Goal: Communication & Community: Answer question/provide support

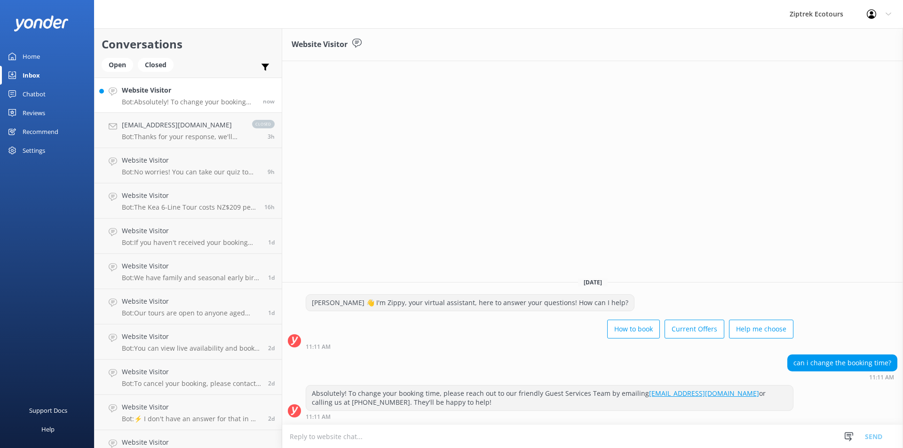
click at [376, 441] on textarea at bounding box center [592, 436] width 621 height 23
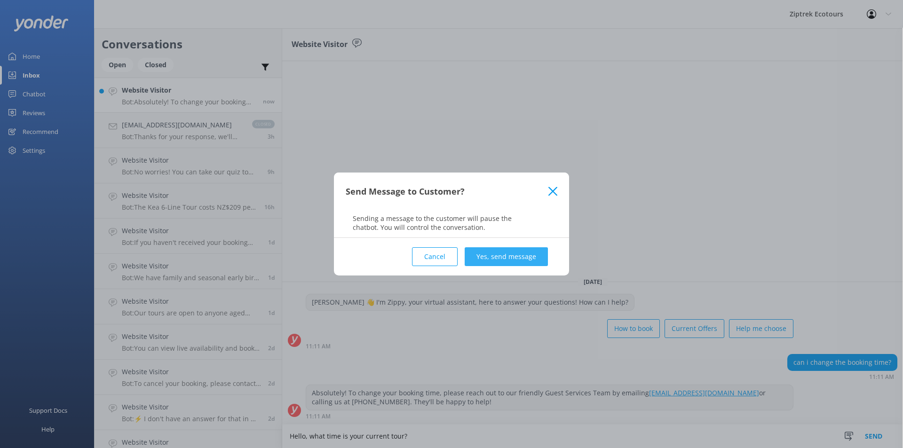
type textarea "Hello, what time is your current tour?"
click at [498, 251] on button "Yes, send message" at bounding box center [506, 256] width 83 height 19
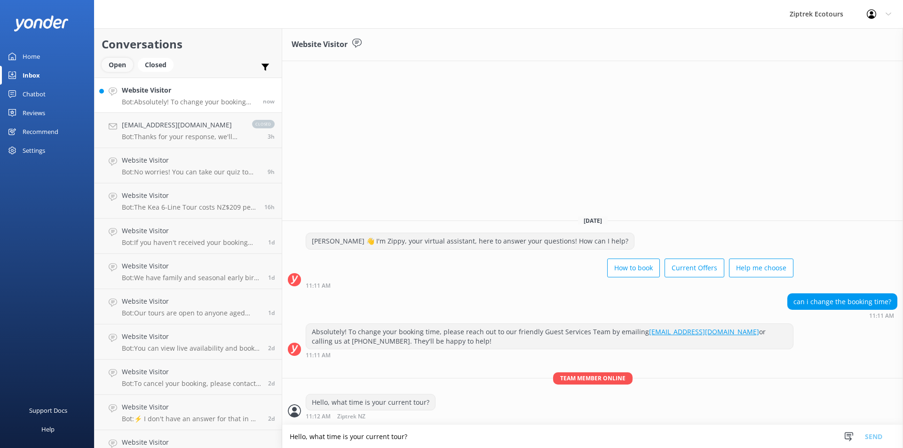
click at [124, 68] on div "Open" at bounding box center [118, 65] width 32 height 14
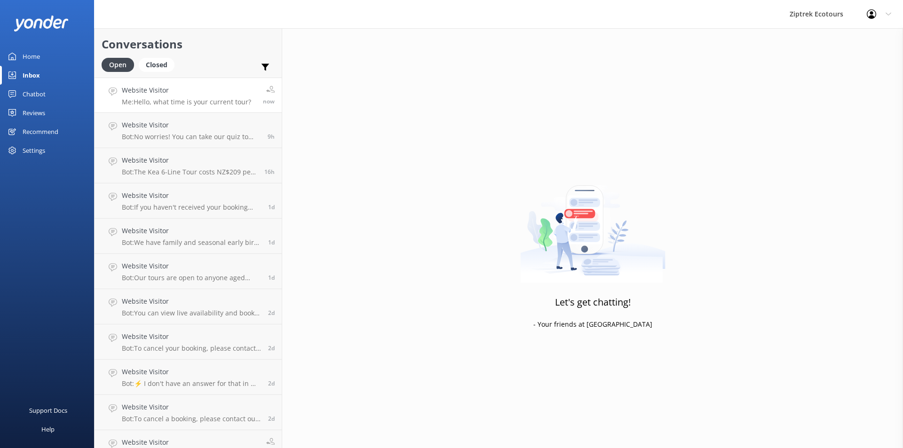
click at [198, 100] on p "Me: Hello, what time is your current tour?" at bounding box center [186, 102] width 129 height 8
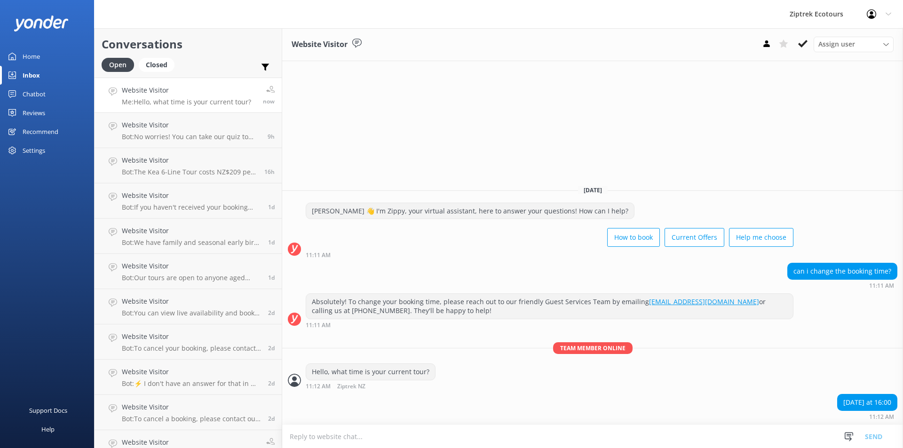
type textarea "W"
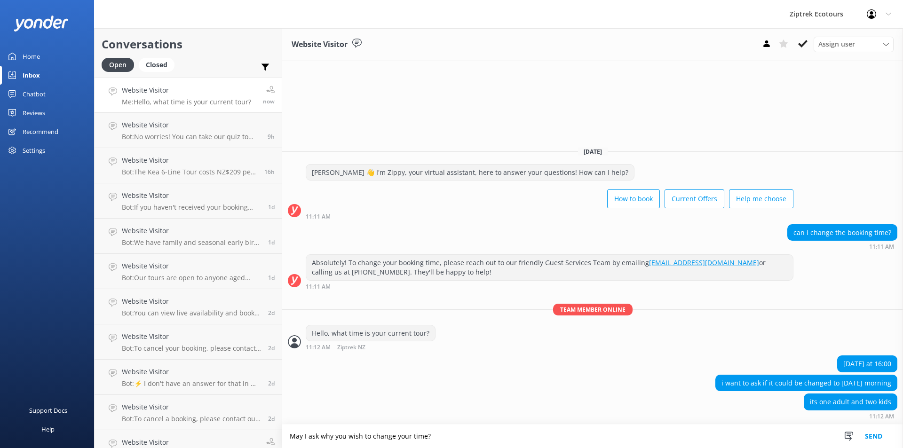
type textarea "May I ask why you wish to change your time?"
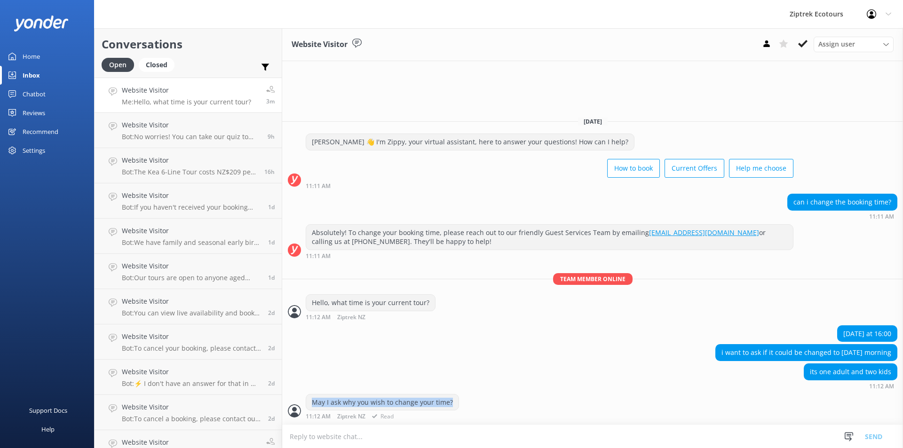
drag, startPoint x: 311, startPoint y: 403, endPoint x: 450, endPoint y: 405, distance: 138.8
click at [450, 405] on div "May I ask why you wish to change your time?" at bounding box center [382, 403] width 152 height 16
click at [449, 405] on div "May I ask why you wish to change your time?" at bounding box center [382, 403] width 152 height 16
drag, startPoint x: 449, startPoint y: 405, endPoint x: 321, endPoint y: 408, distance: 128.0
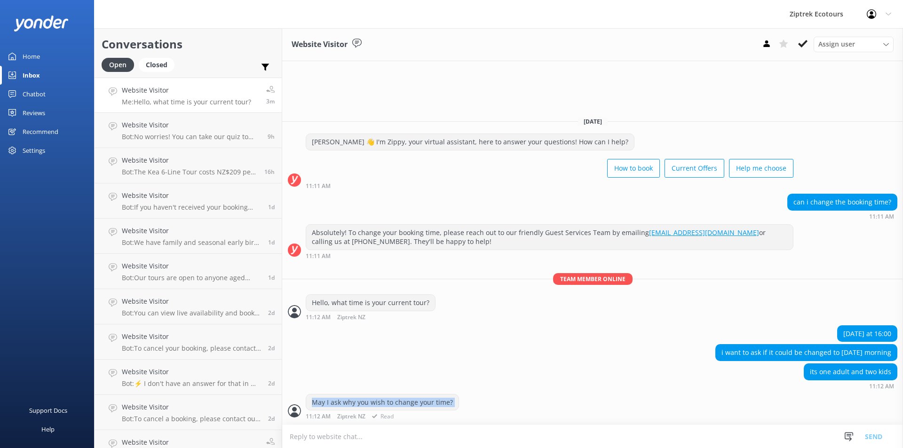
click at [321, 408] on div "May I ask why you wish to change your time?" at bounding box center [382, 403] width 152 height 16
click at [328, 407] on div "May I ask why you wish to change your time?" at bounding box center [382, 403] width 152 height 16
drag, startPoint x: 313, startPoint y: 401, endPoint x: 453, endPoint y: 398, distance: 139.8
click at [453, 398] on div "May I ask why you wish to change your time?" at bounding box center [382, 403] width 152 height 16
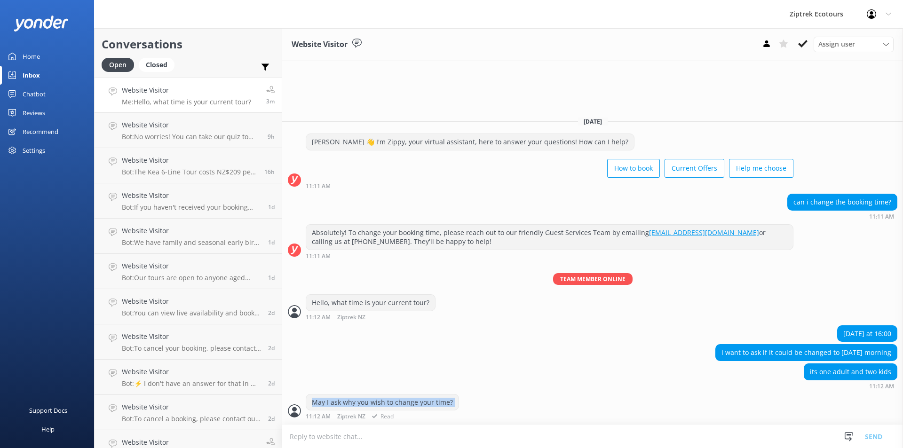
drag, startPoint x: 453, startPoint y: 398, endPoint x: 315, endPoint y: 406, distance: 138.5
click at [315, 406] on div "May I ask why you wish to change your time?" at bounding box center [382, 403] width 152 height 16
drag, startPoint x: 315, startPoint y: 406, endPoint x: 421, endPoint y: 409, distance: 106.4
click at [421, 409] on div "May I ask why you wish to change your time?" at bounding box center [382, 403] width 152 height 16
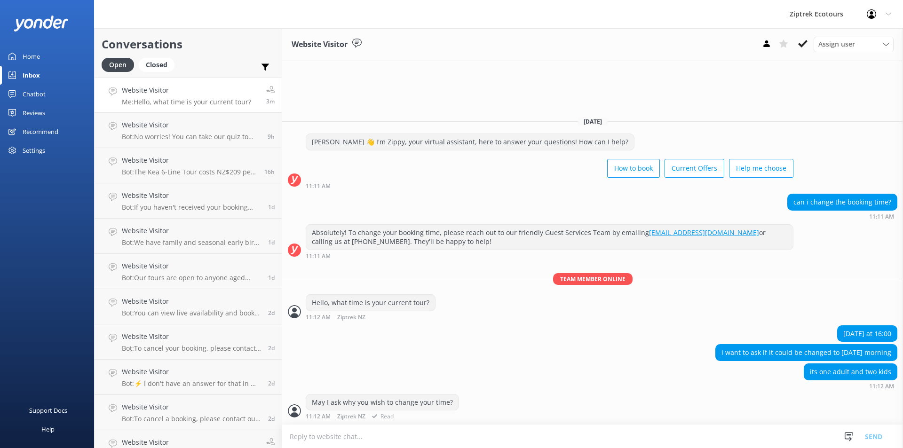
click at [441, 412] on div "May I ask why you wish to change your time? 11:12 AM Ziptrek NZ Read" at bounding box center [382, 407] width 153 height 26
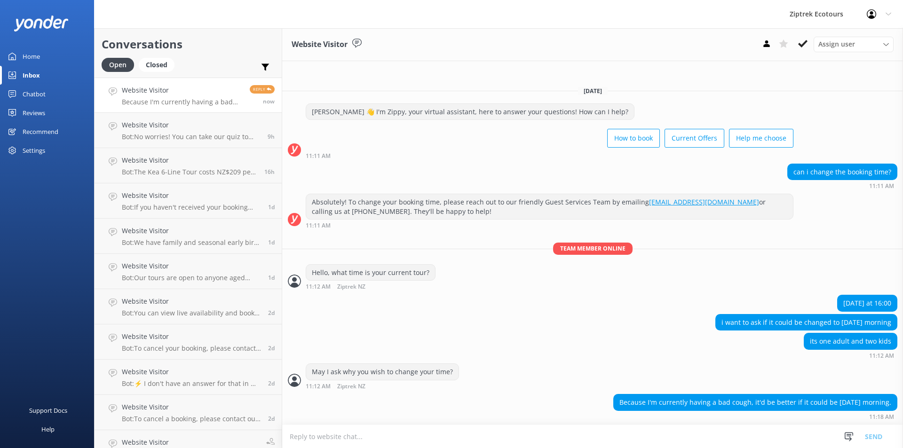
click at [371, 433] on textarea at bounding box center [592, 436] width 621 height 23
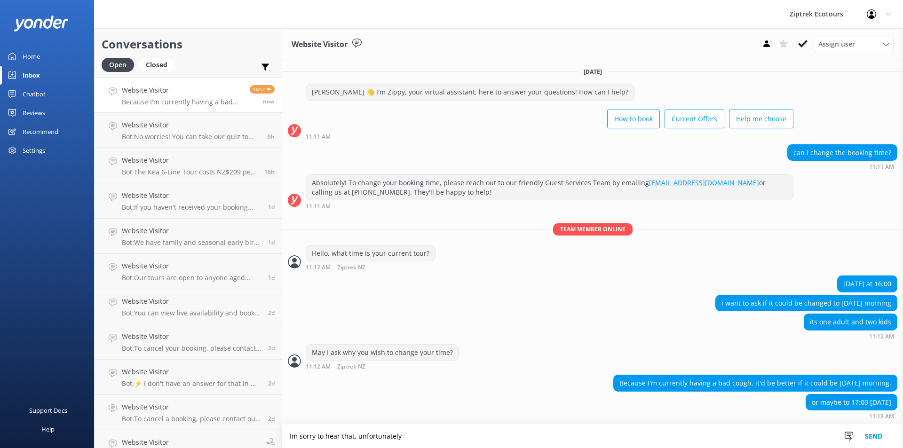
scroll to position [32, 0]
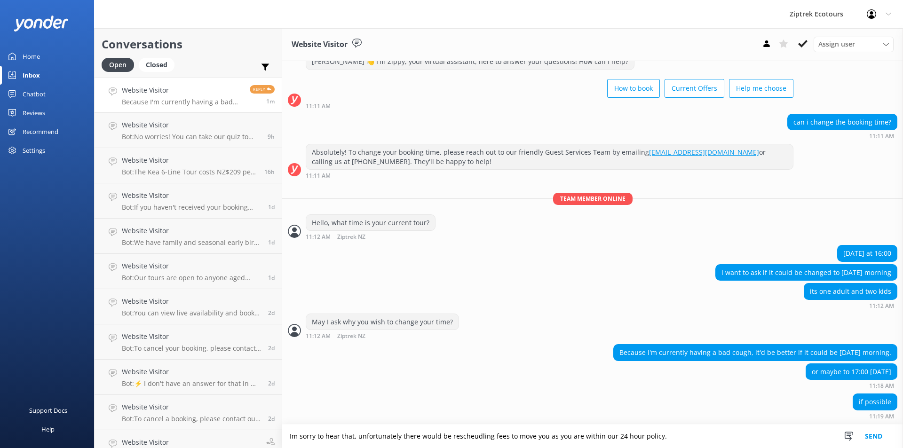
type textarea "Im sorry to hear that, unfortunately there would be rescheudling fees to move y…"
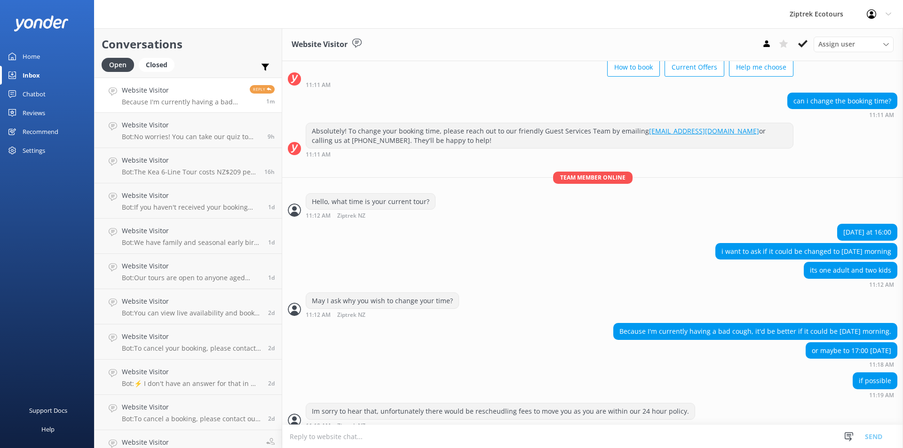
scroll to position [63, 0]
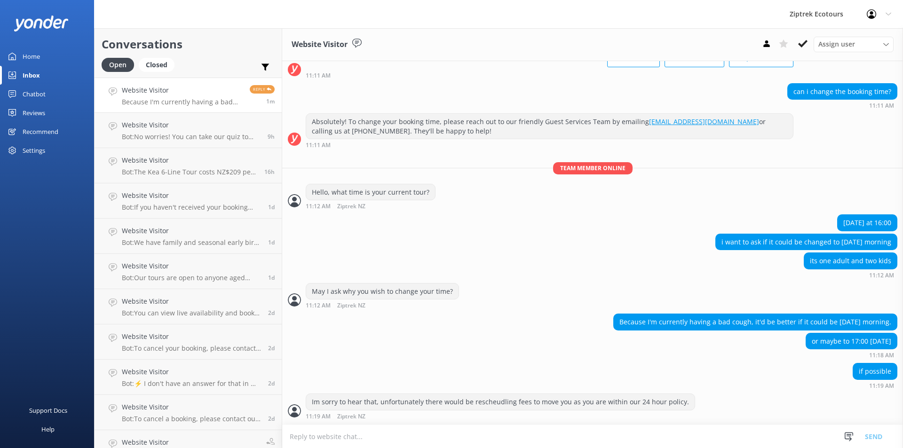
click at [371, 433] on textarea at bounding box center [592, 436] width 621 height 23
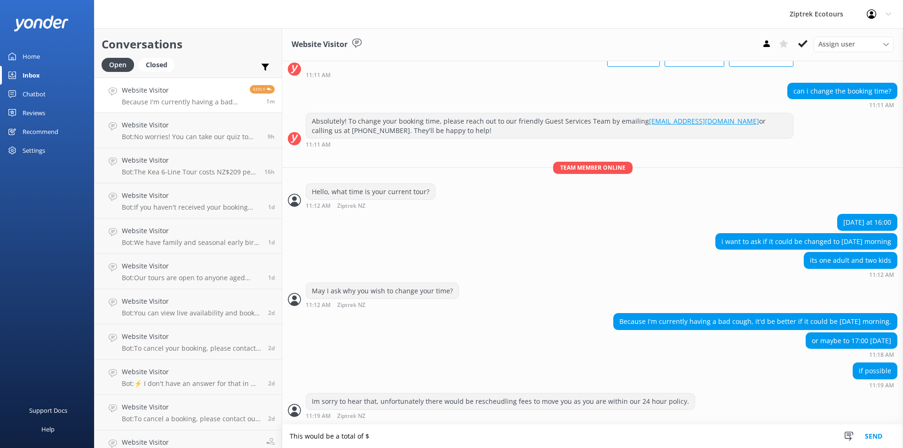
scroll to position [86, 0]
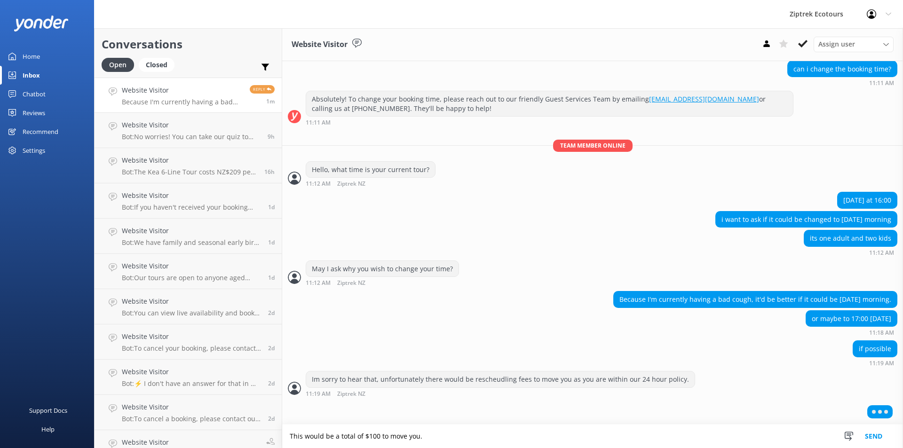
type textarea "This would be a total of $100 to move you."
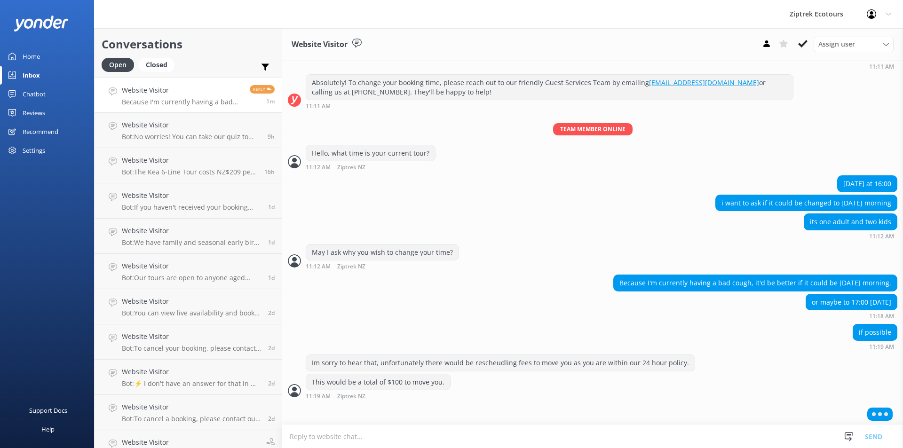
scroll to position [104, 0]
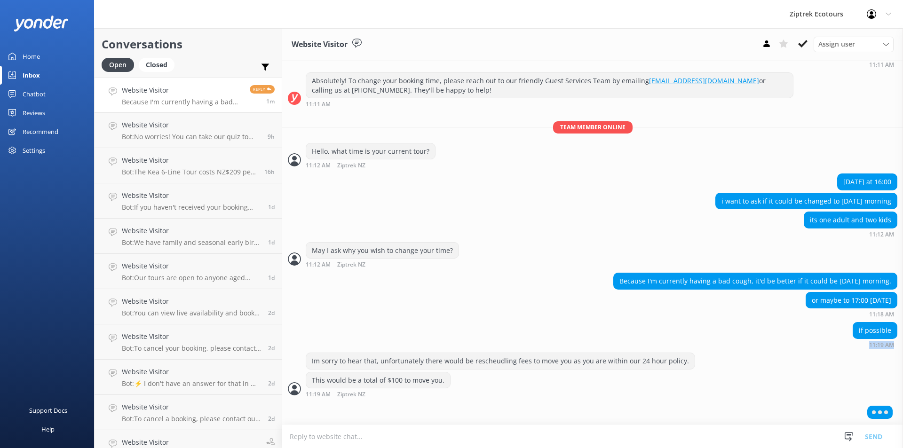
drag, startPoint x: 887, startPoint y: 344, endPoint x: 858, endPoint y: 347, distance: 28.8
click at [858, 347] on div "11:19 AM" at bounding box center [875, 345] width 45 height 7
click at [869, 346] on strong "11:19 AM" at bounding box center [881, 345] width 25 height 6
click at [869, 345] on strong "11:19 AM" at bounding box center [881, 345] width 25 height 6
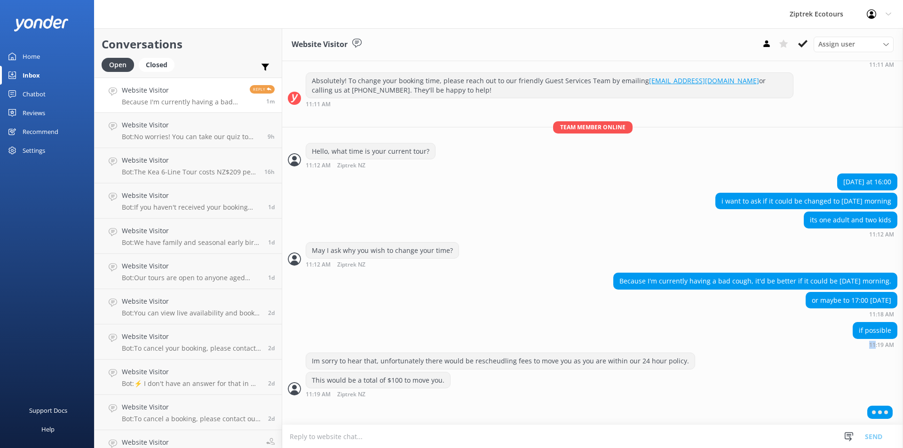
click at [869, 345] on strong "11:19 AM" at bounding box center [881, 345] width 25 height 6
click at [880, 341] on div "if possible 11:19 AM" at bounding box center [875, 335] width 45 height 26
click at [879, 342] on strong "11:19 AM" at bounding box center [881, 345] width 25 height 6
click at [878, 343] on strong "11:19 AM" at bounding box center [881, 345] width 25 height 6
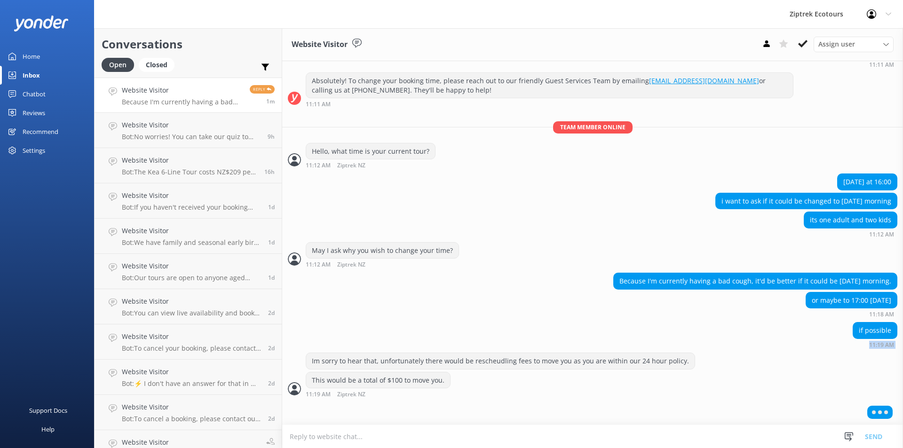
click at [878, 343] on strong "11:19 AM" at bounding box center [881, 345] width 25 height 6
click at [875, 329] on div "if possible" at bounding box center [875, 331] width 44 height 16
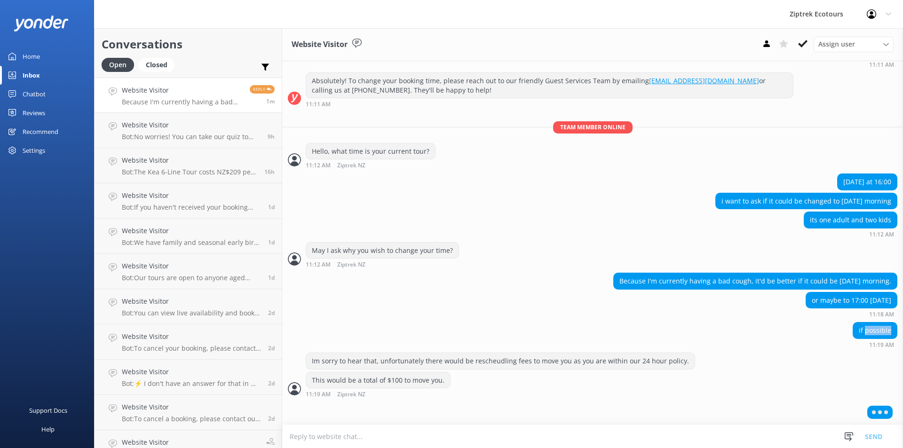
click at [875, 329] on div "if possible" at bounding box center [875, 331] width 44 height 16
click at [875, 236] on strong "11:12 AM" at bounding box center [881, 235] width 25 height 6
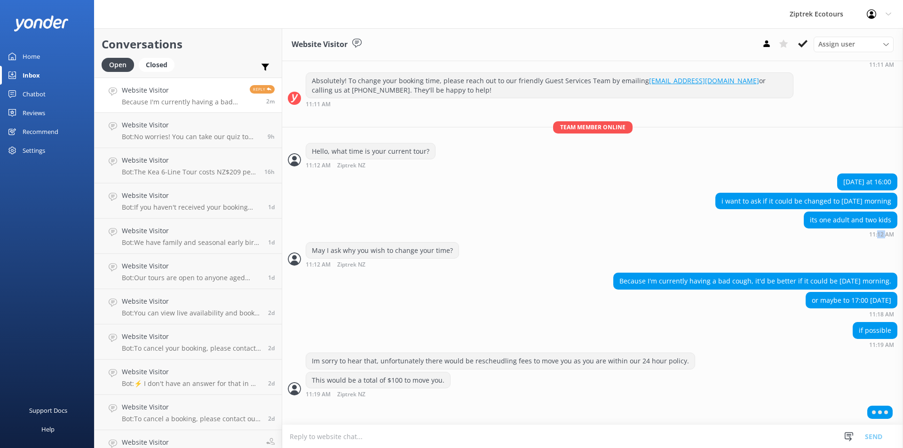
click at [875, 236] on strong "11:12 AM" at bounding box center [881, 235] width 25 height 6
click at [875, 235] on strong "11:12 AM" at bounding box center [881, 235] width 25 height 6
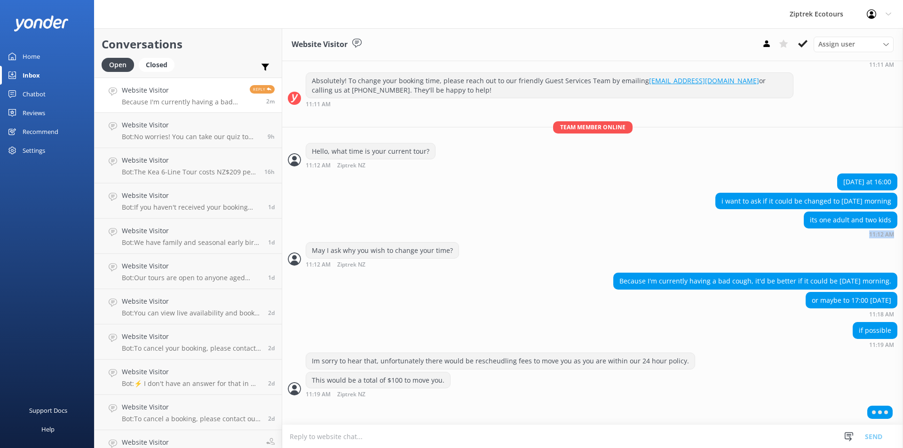
drag, startPoint x: 875, startPoint y: 235, endPoint x: 872, endPoint y: 239, distance: 5.1
click at [874, 236] on strong "11:12 AM" at bounding box center [881, 235] width 25 height 6
click at [871, 241] on div "[DATE] at 16:00 i want to ask if it could be changed to [DATE] morning its one …" at bounding box center [592, 208] width 621 height 69
click at [878, 318] on strong "11:18 AM" at bounding box center [881, 315] width 25 height 6
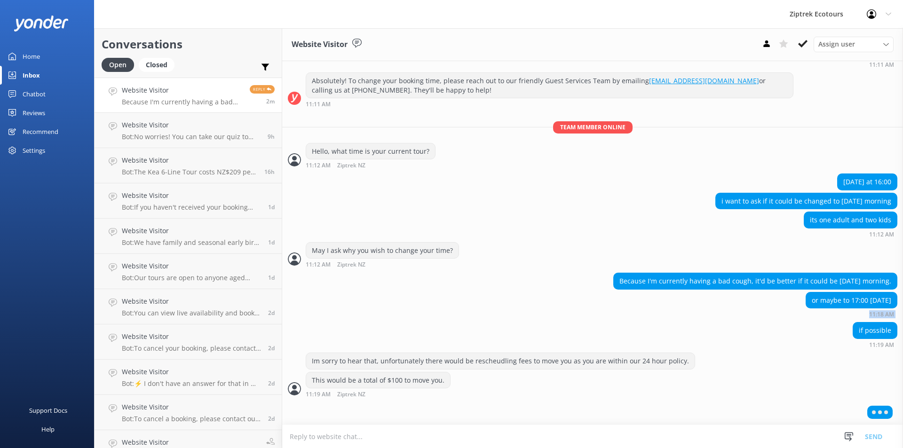
click at [878, 318] on strong "11:18 AM" at bounding box center [881, 315] width 25 height 6
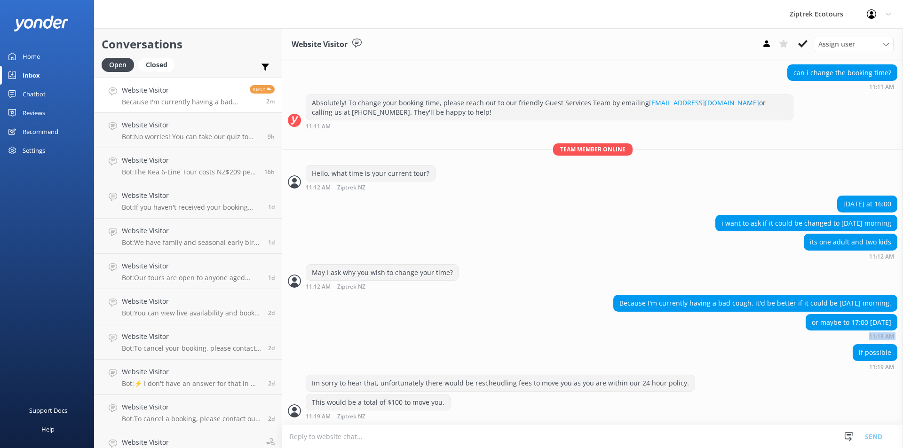
scroll to position [112, 0]
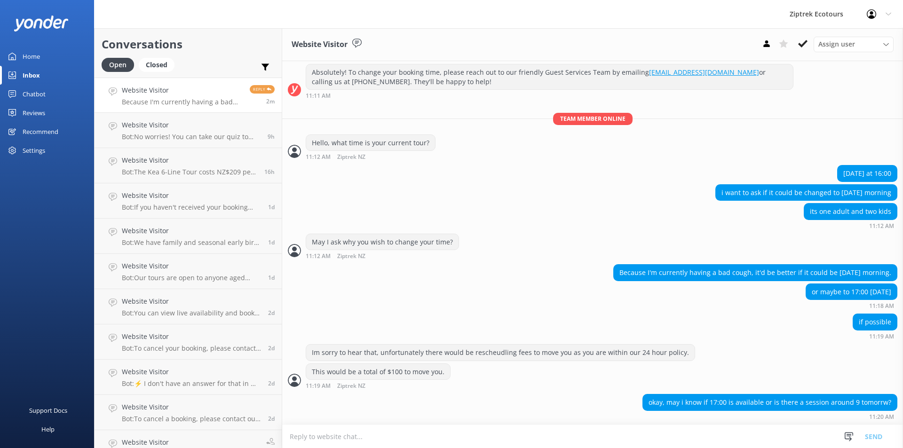
click at [502, 430] on textarea at bounding box center [592, 436] width 621 height 23
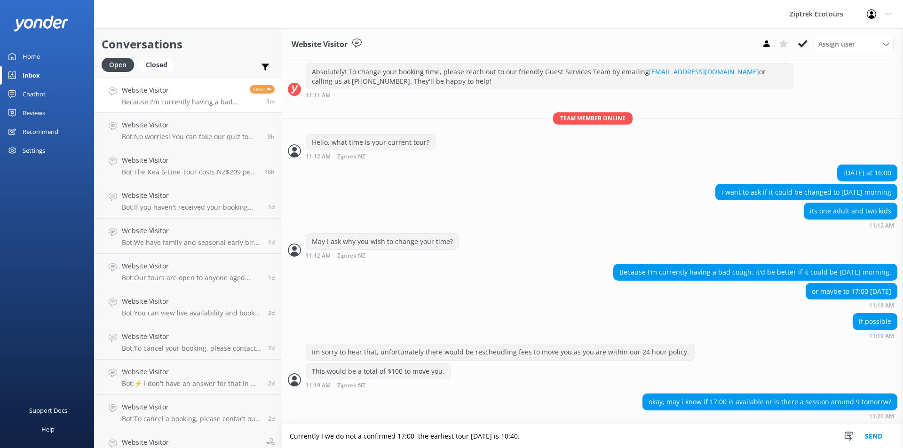
click at [414, 436] on textarea "Currently I we do not a confirmed 17:00, the earliest tour [DATE] is 10:40." at bounding box center [592, 437] width 621 height 24
click at [356, 436] on textarea "Currently I we do not a confirmed 17:00, the earliest tour [DATE] is 10:40." at bounding box center [592, 437] width 621 height 24
click at [443, 439] on textarea "Currently I we do not have a confirmed 17:00, the earliest tour [DATE] is 10:40." at bounding box center [592, 437] width 621 height 24
click at [443, 437] on textarea "Currently I we do not have a confirmed 17:00, the earliest tour [DATE] is 10:40." at bounding box center [592, 437] width 621 height 24
click at [431, 437] on textarea "Currently I we do not have a confirmed 17:00, the earliest tour [DATE] is 10:40." at bounding box center [592, 437] width 621 height 24
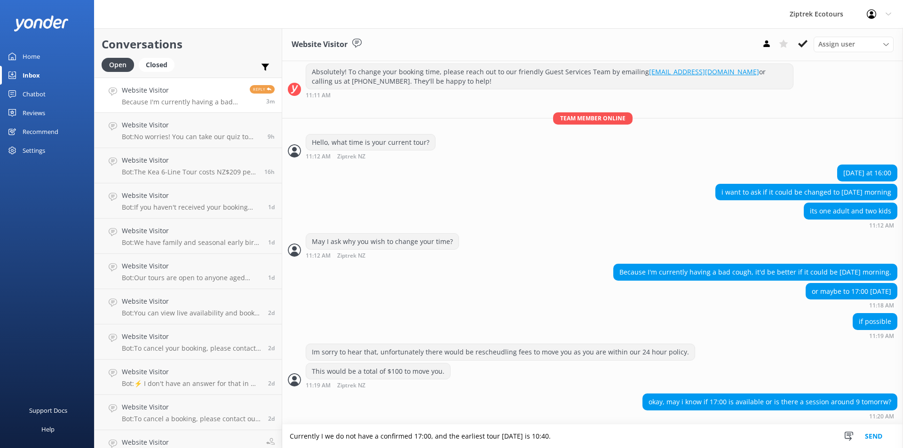
type textarea "Currently I we do not have a confirmed 17:00, and the earliest tour [DATE] is 1…"
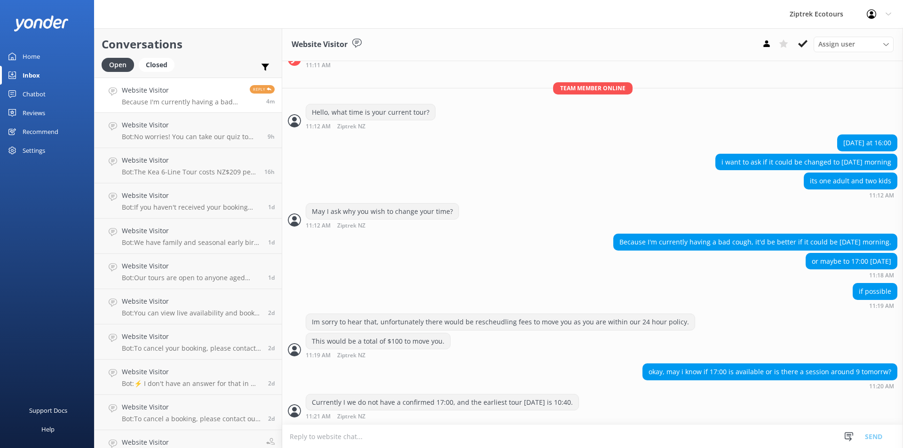
scroll to position [174, 0]
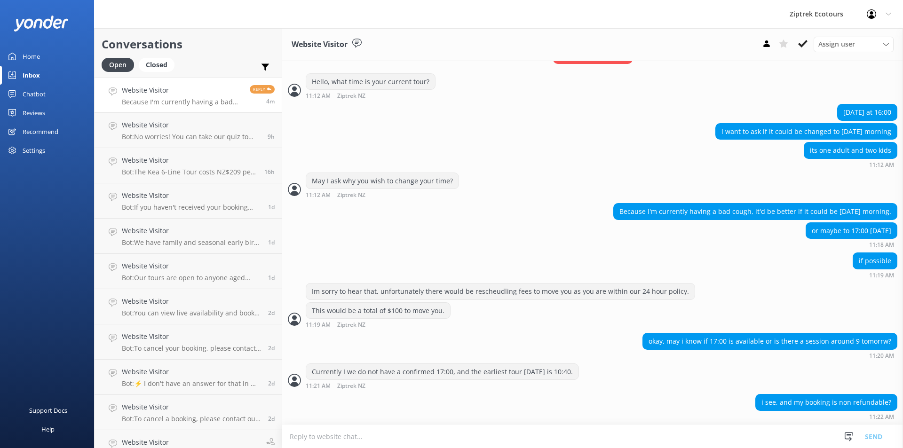
click at [310, 430] on textarea at bounding box center [592, 436] width 621 height 23
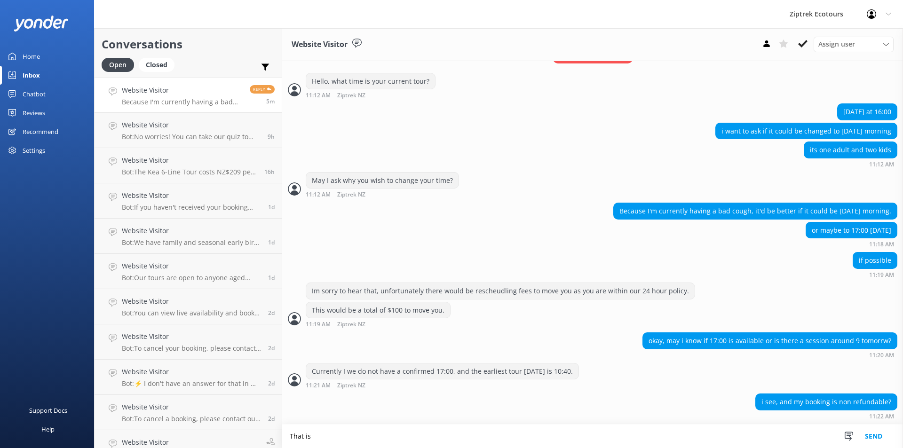
type textarea "That"
type textarea "That is correct."
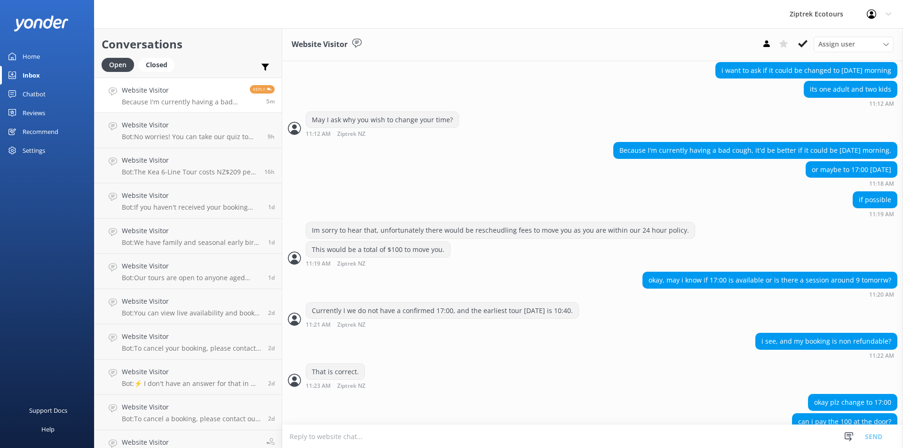
scroll to position [254, 0]
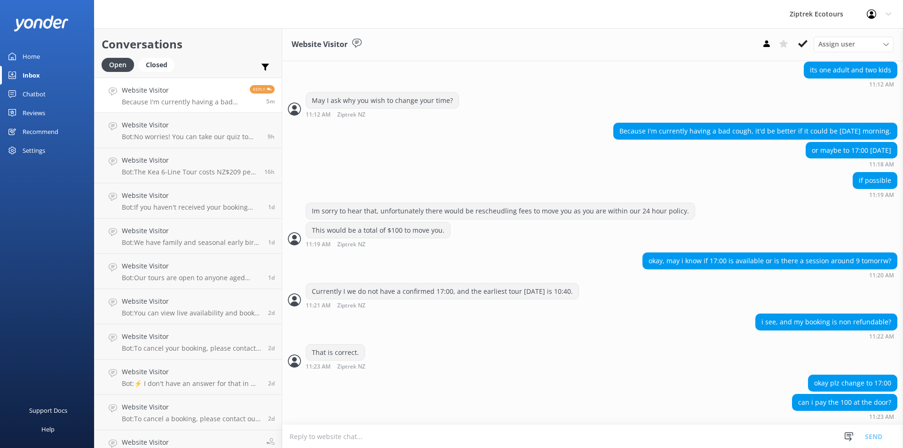
click at [318, 434] on textarea at bounding box center [592, 436] width 621 height 23
drag, startPoint x: 345, startPoint y: 290, endPoint x: 448, endPoint y: 294, distance: 103.1
click at [448, 294] on div "Currently I we do not have a confirmed 17:00, and the earliest tour [DATE] is 1…" at bounding box center [442, 292] width 272 height 16
copy div "we do not have a confirmed 17:00"
drag, startPoint x: 341, startPoint y: 441, endPoint x: 336, endPoint y: 435, distance: 7.3
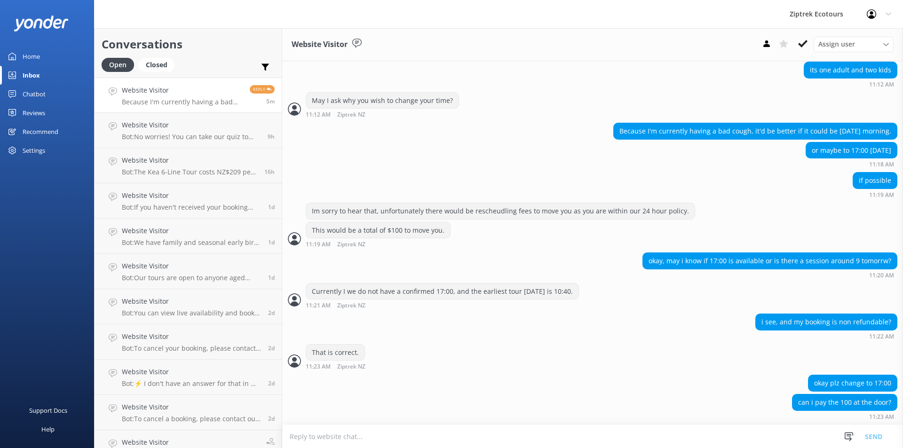
click at [339, 440] on textarea at bounding box center [592, 436] width 621 height 23
paste textarea "we do not have a confirmed 17:00"
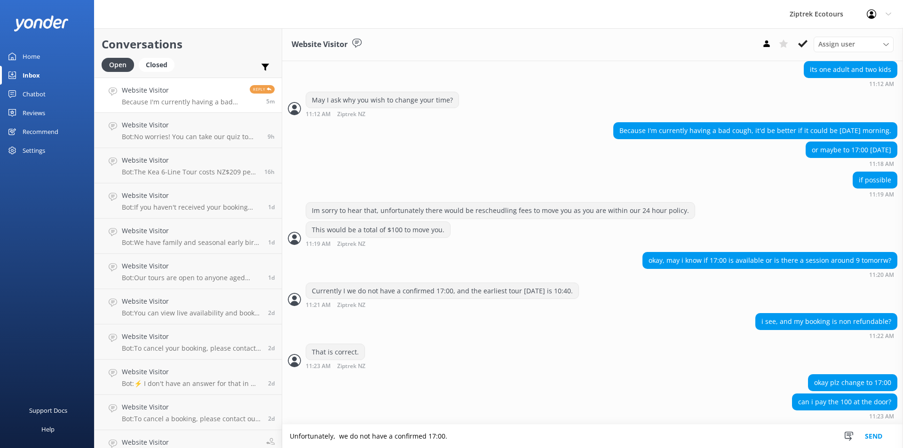
type textarea "Unfortunately, we do not have a confirmed 17:00."
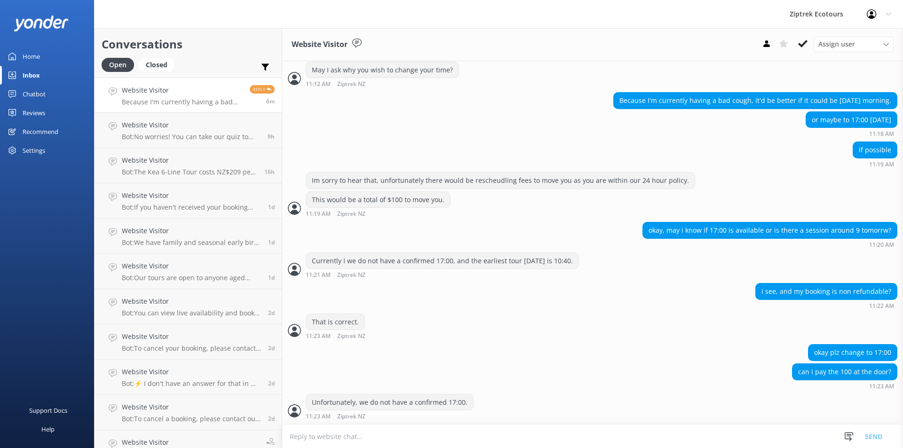
scroll to position [315, 0]
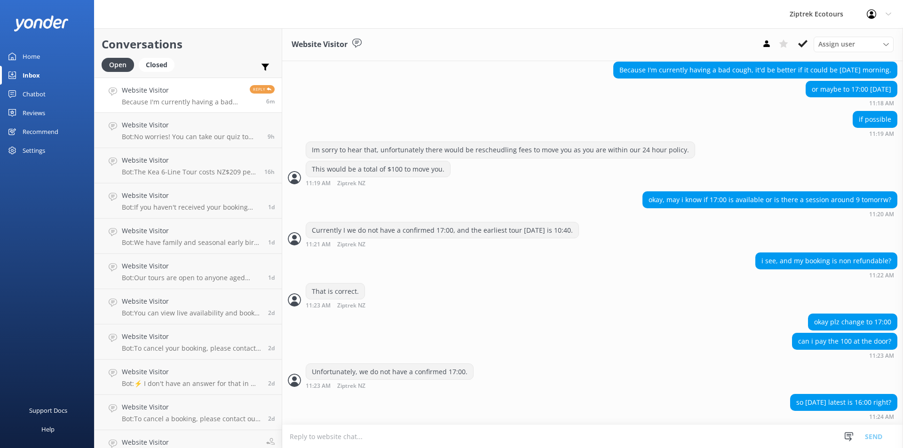
click at [365, 436] on textarea at bounding box center [592, 436] width 621 height 23
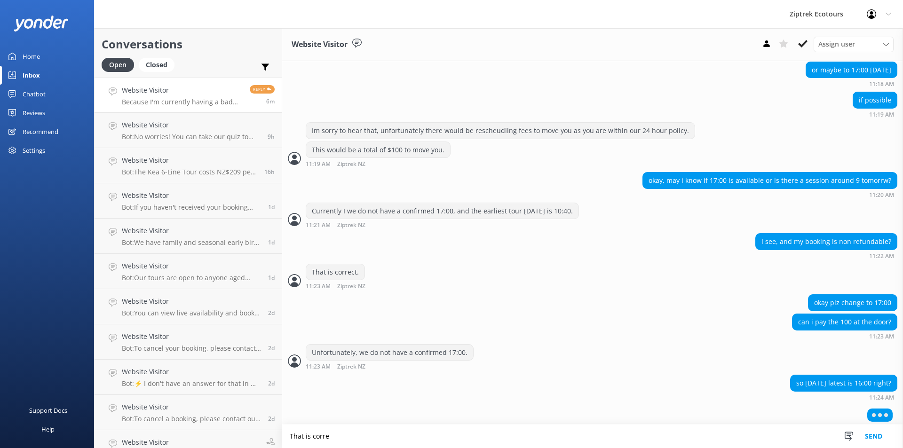
scroll to position [338, 0]
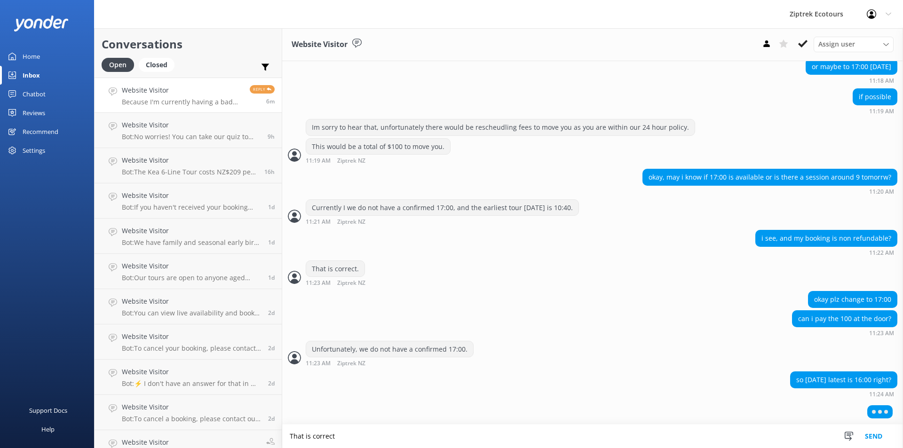
type textarea "That is correct"
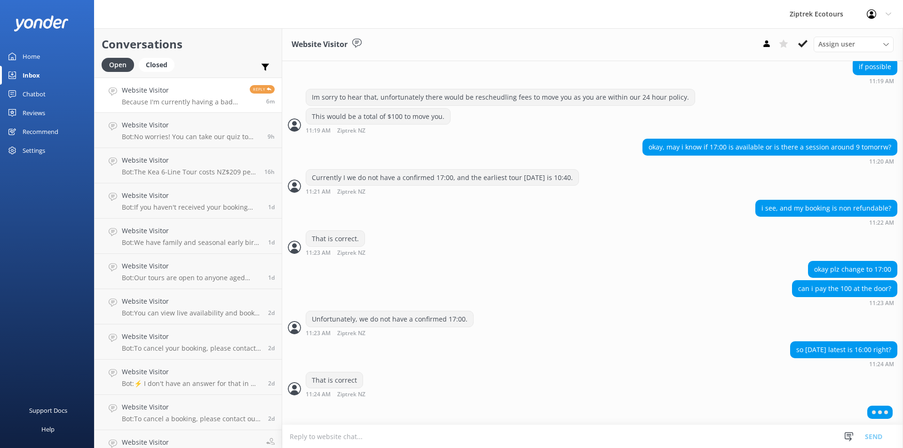
scroll to position [346, 0]
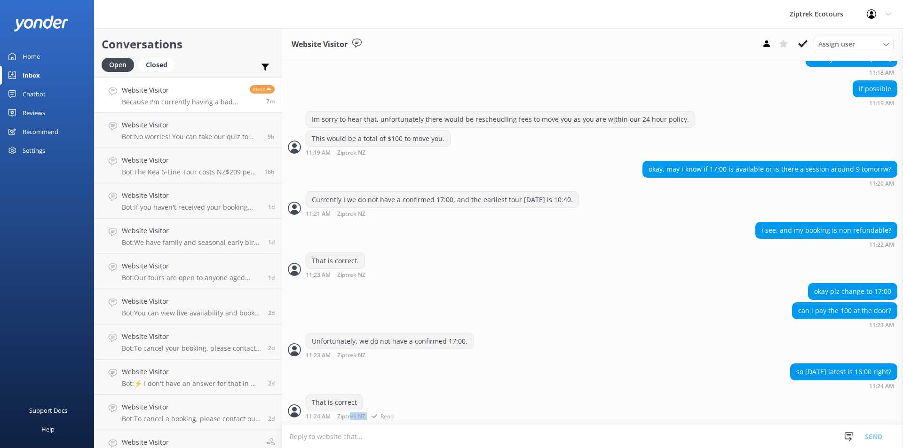
drag, startPoint x: 401, startPoint y: 412, endPoint x: 349, endPoint y: 415, distance: 51.8
click at [349, 415] on div "That is correct 11:24 AM Ziptrek NZ Read" at bounding box center [592, 407] width 621 height 26
click at [403, 419] on div "That is correct 11:24 AM Ziptrek NZ Read" at bounding box center [592, 407] width 621 height 26
drag, startPoint x: 387, startPoint y: 416, endPoint x: 323, endPoint y: 418, distance: 64.0
click at [326, 418] on div "11:24 AM Ziptrek NZ Read" at bounding box center [351, 416] width 90 height 7
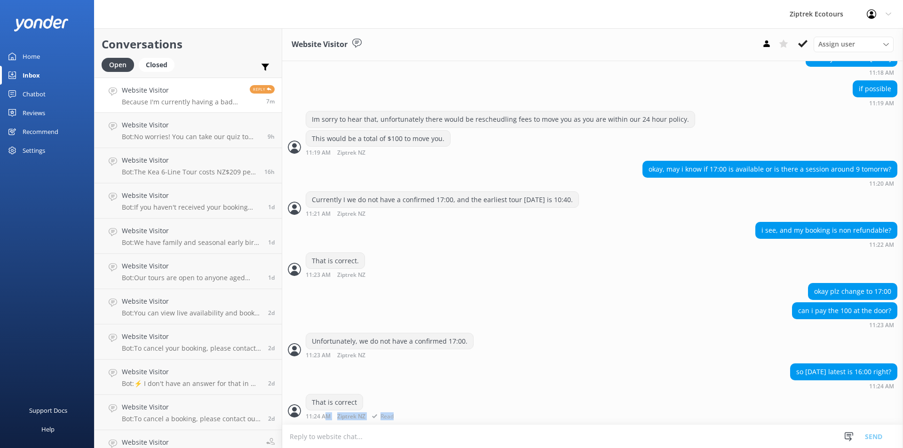
click at [384, 417] on span "Read" at bounding box center [381, 417] width 25 height 6
drag, startPoint x: 412, startPoint y: 416, endPoint x: 318, endPoint y: 416, distance: 94.6
click at [318, 416] on div "That is correct 11:24 AM Ziptrek NZ Read" at bounding box center [592, 407] width 621 height 26
click at [391, 420] on span "Read" at bounding box center [381, 417] width 25 height 6
drag, startPoint x: 391, startPoint y: 420, endPoint x: 389, endPoint y: 432, distance: 12.5
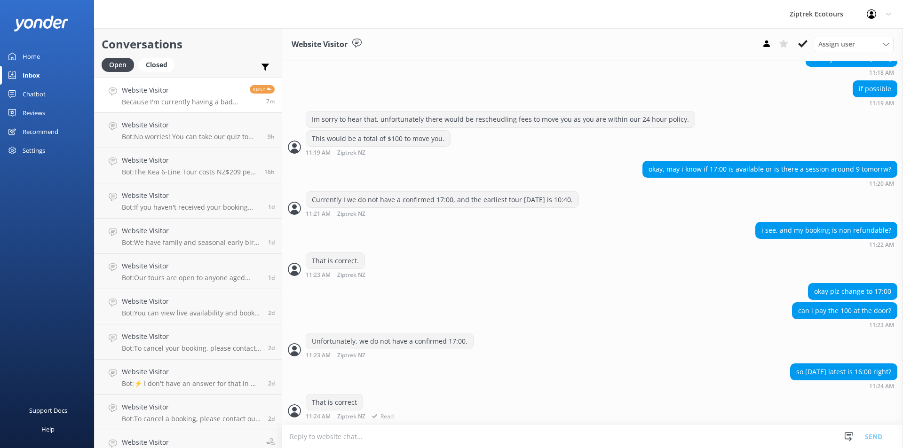
drag, startPoint x: 558, startPoint y: 390, endPoint x: 548, endPoint y: 403, distance: 16.8
click at [558, 390] on div "so [DATE] latest is 16:00 right? 11:24 AM" at bounding box center [592, 379] width 621 height 31
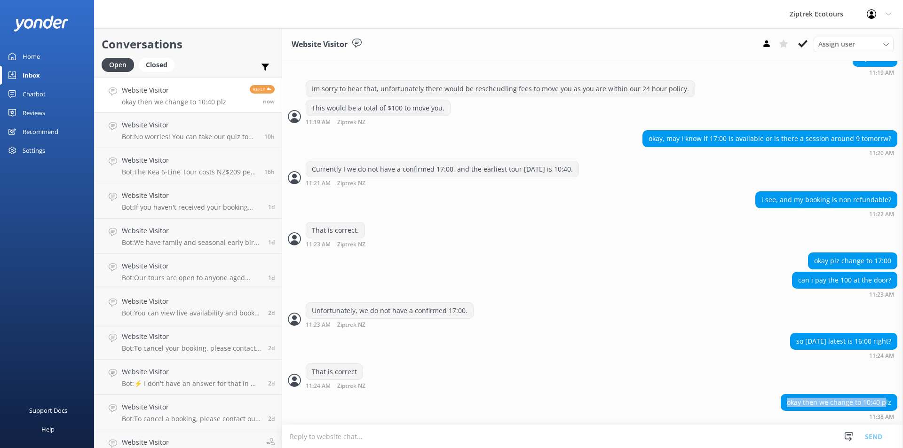
drag, startPoint x: 781, startPoint y: 400, endPoint x: 879, endPoint y: 401, distance: 98.3
click at [879, 401] on div "okay then we change to 10:40 plz" at bounding box center [839, 403] width 116 height 16
drag, startPoint x: 890, startPoint y: 402, endPoint x: 659, endPoint y: 400, distance: 230.5
click at [732, 397] on div "okay then we change to 10:40 plz 11:38 AM" at bounding box center [592, 407] width 621 height 26
click at [455, 429] on textarea at bounding box center [592, 436] width 621 height 23
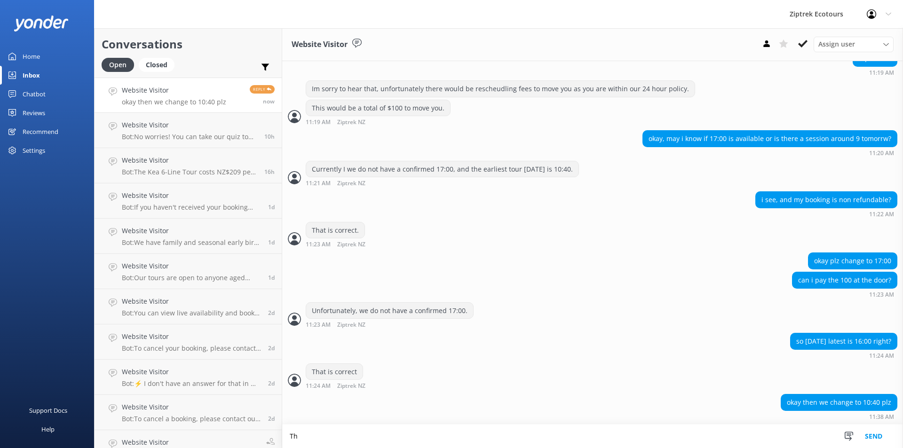
type textarea "T"
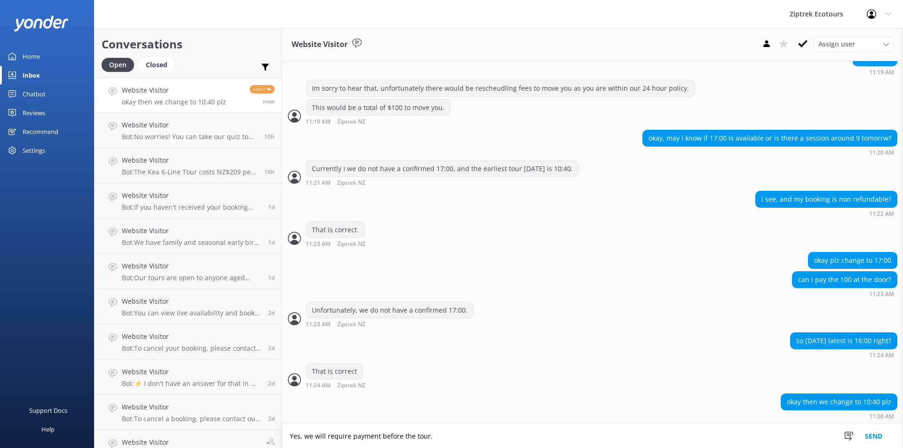
type textarea "Yes, we will require payment before the tour."
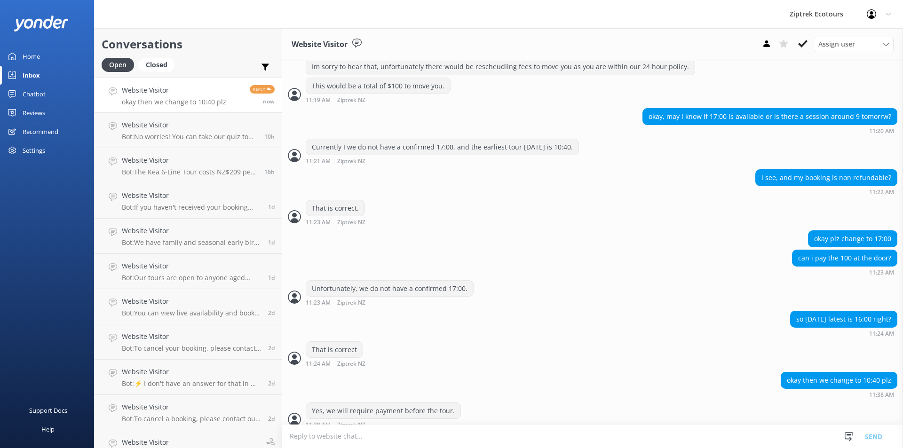
scroll to position [429, 0]
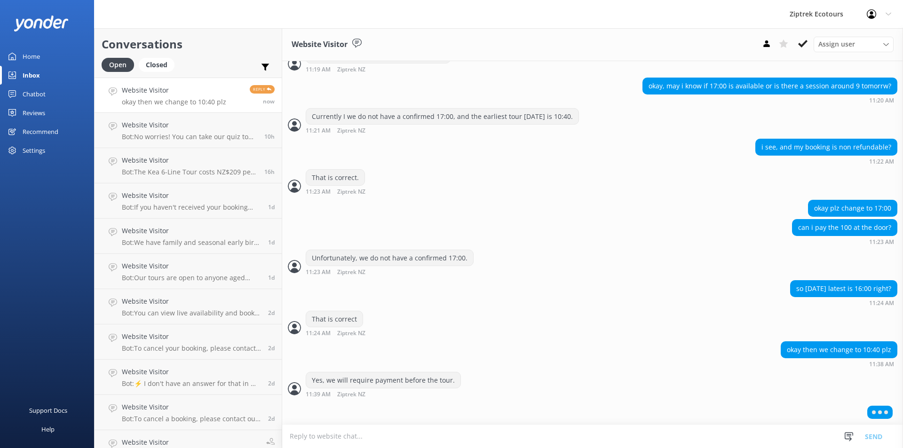
click at [363, 437] on textarea at bounding box center [592, 436] width 621 height 23
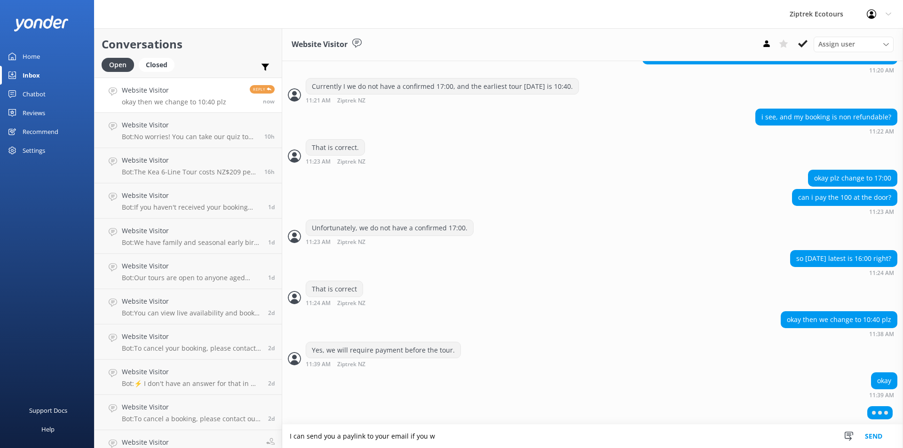
scroll to position [460, 0]
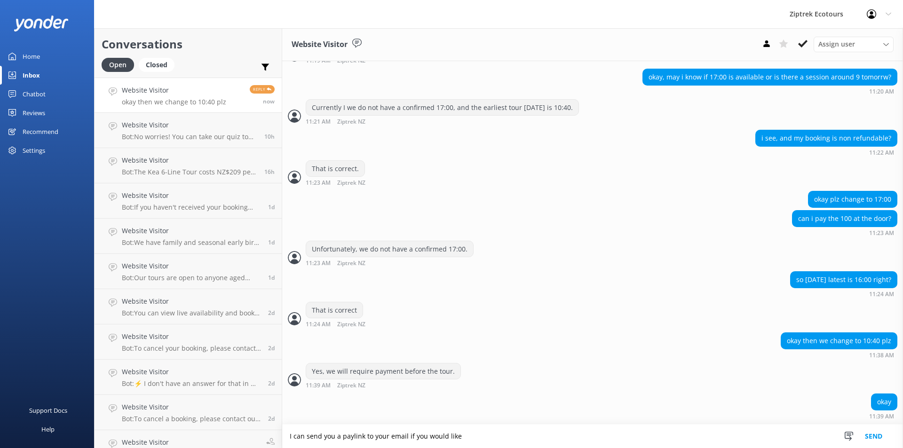
type textarea "I can send you a paylink to your email if you would like"
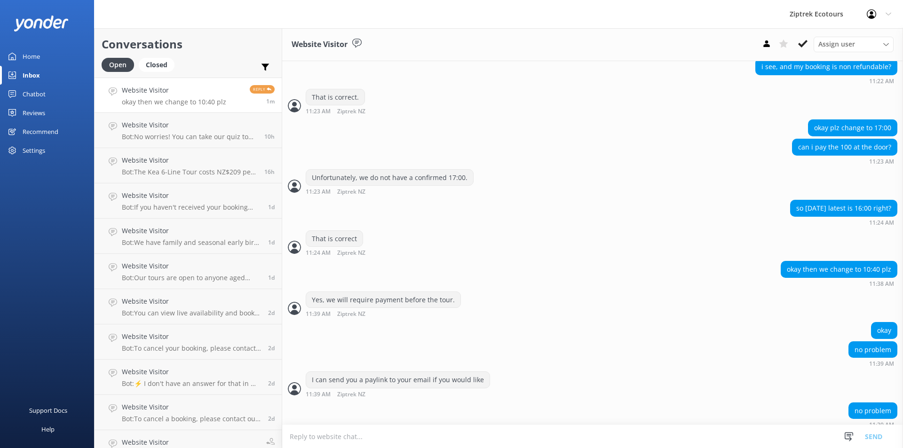
scroll to position [517, 0]
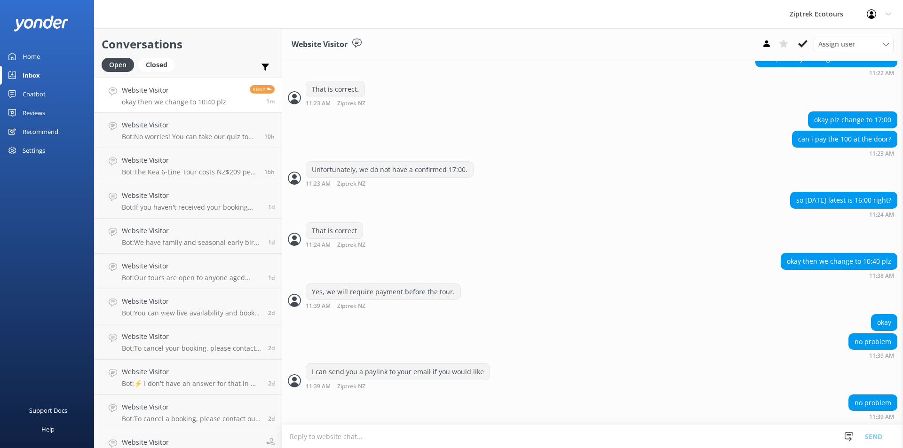
click at [439, 443] on textarea at bounding box center [592, 436] width 621 height 23
type textarea "What is the best email to send the link to?"
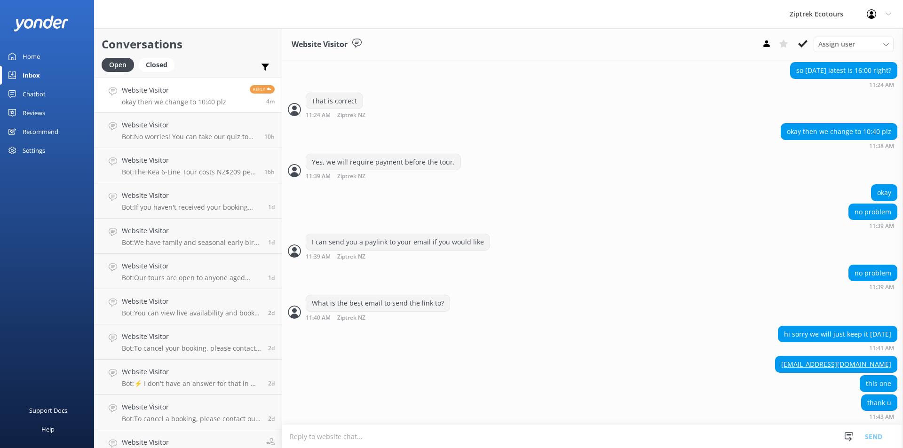
scroll to position [647, 0]
click at [318, 436] on textarea at bounding box center [592, 436] width 621 height 23
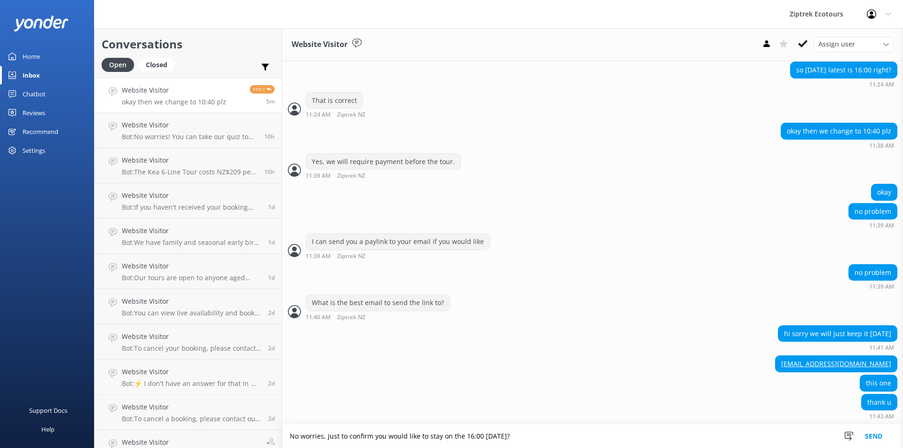
type textarea "No worries, just to confirm you would like to stay on the 16:00 [DATE]?"
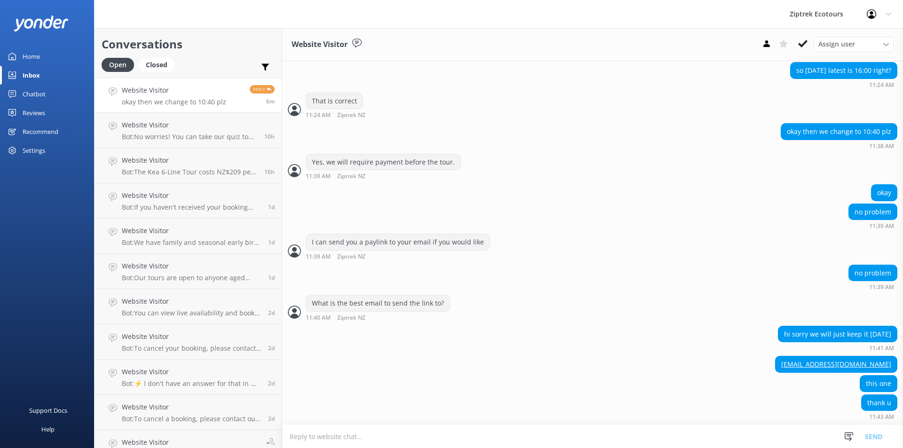
scroll to position [678, 0]
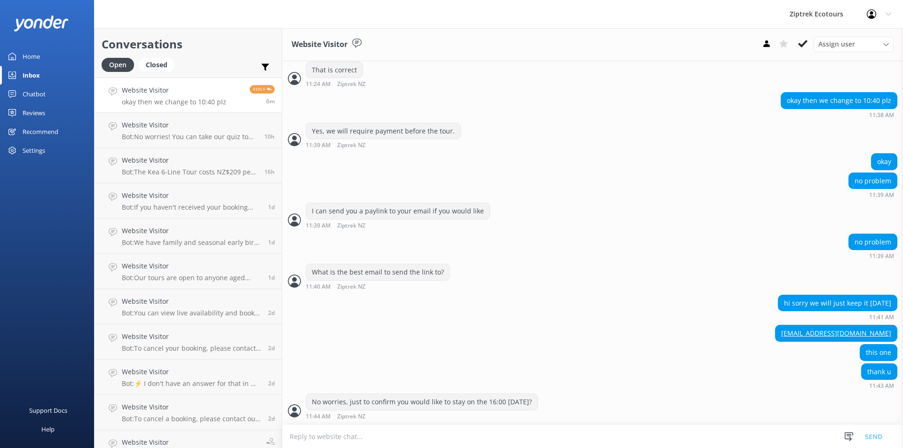
click at [340, 447] on textarea at bounding box center [592, 436] width 621 height 23
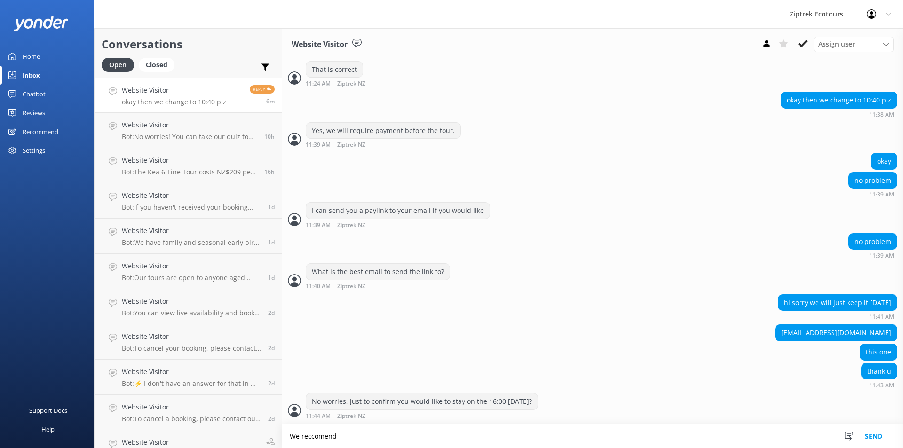
click at [328, 435] on textarea "We reccomend" at bounding box center [592, 437] width 621 height 24
type textarea "We recommend you arrive at the base of the gondola at 15:20, to make the checki…"
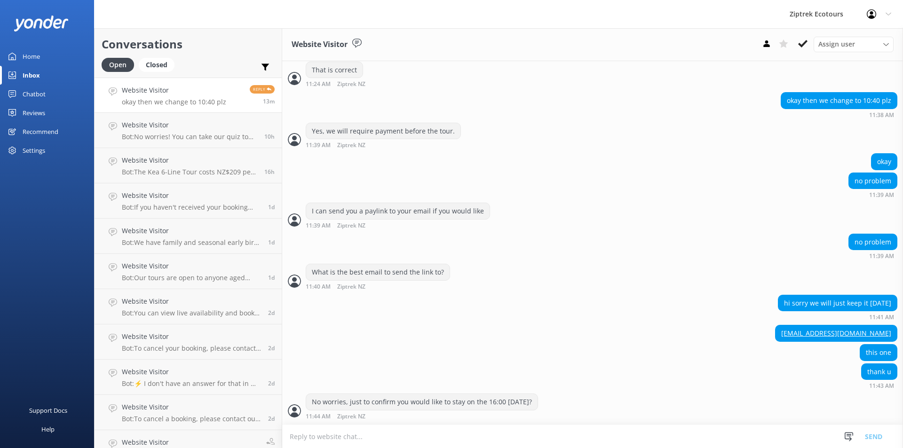
click at [391, 433] on textarea at bounding box center [592, 436] width 621 height 23
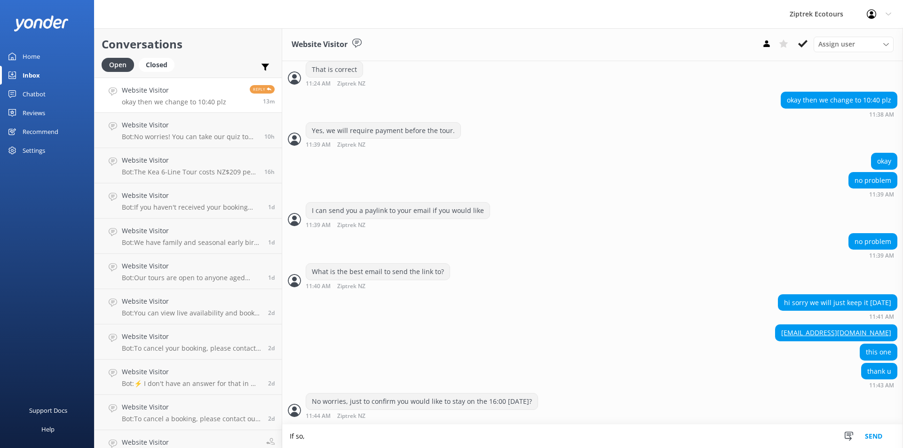
paste textarea "We recommend you arrive at the base of the gondola at 15:20, to make the checki…"
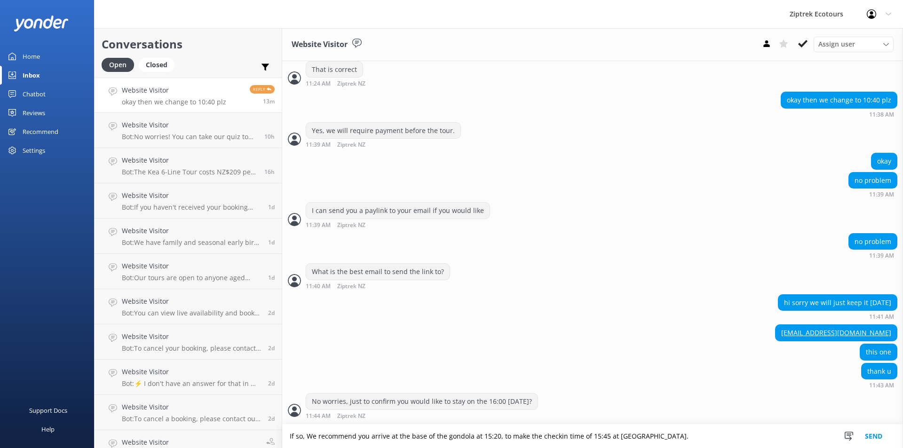
click at [312, 437] on textarea "If so, We recommend you arrive at the base of the gondola at 15:20, to make the…" at bounding box center [592, 437] width 621 height 24
type textarea "If so, we recommend you arrive at the base of the gondola at 15:20, to make the…"
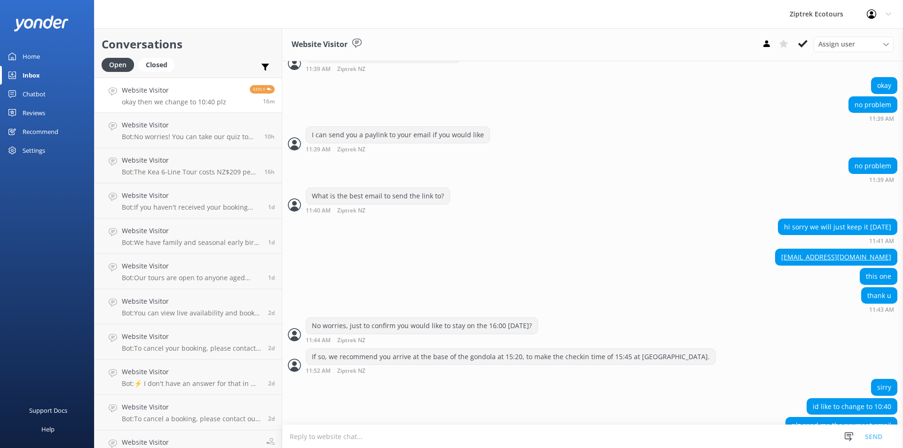
scroll to position [797, 0]
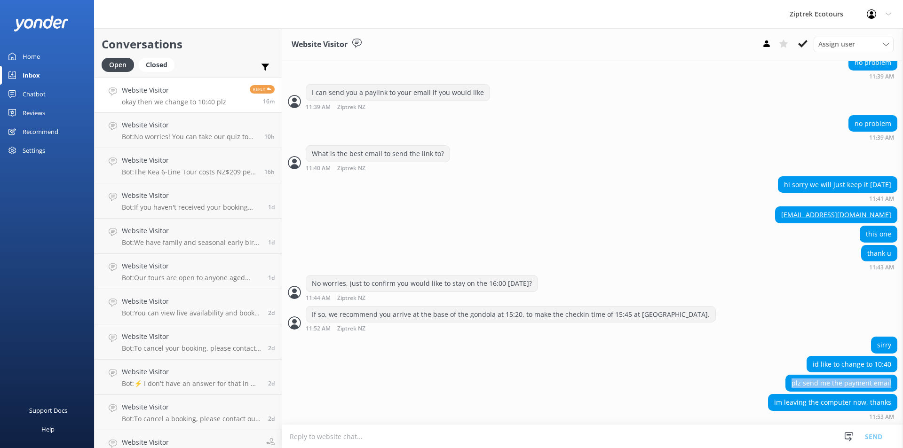
drag, startPoint x: 789, startPoint y: 387, endPoint x: 890, endPoint y: 385, distance: 100.7
click at [891, 383] on div "plz send me the payment email" at bounding box center [592, 384] width 621 height 19
click at [816, 405] on div "im leaving the computer now, thanks" at bounding box center [833, 403] width 128 height 16
drag, startPoint x: 781, startPoint y: 403, endPoint x: 876, endPoint y: 398, distance: 95.1
click at [876, 398] on div "im leaving the computer now, thanks" at bounding box center [833, 403] width 128 height 16
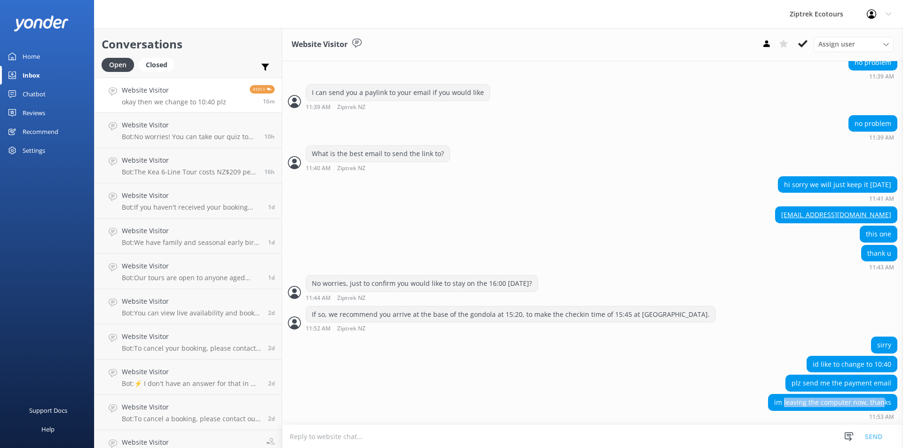
click at [876, 398] on div "im leaving the computer now, thanks" at bounding box center [833, 403] width 128 height 16
drag, startPoint x: 885, startPoint y: 400, endPoint x: 790, endPoint y: 396, distance: 95.1
click at [791, 396] on div "im leaving the computer now, thanks" at bounding box center [833, 403] width 128 height 16
drag, startPoint x: 786, startPoint y: 176, endPoint x: 891, endPoint y: 183, distance: 106.0
click at [891, 183] on div "hi sorry we will just keep it [DATE] 11:41 AM" at bounding box center [592, 189] width 621 height 26
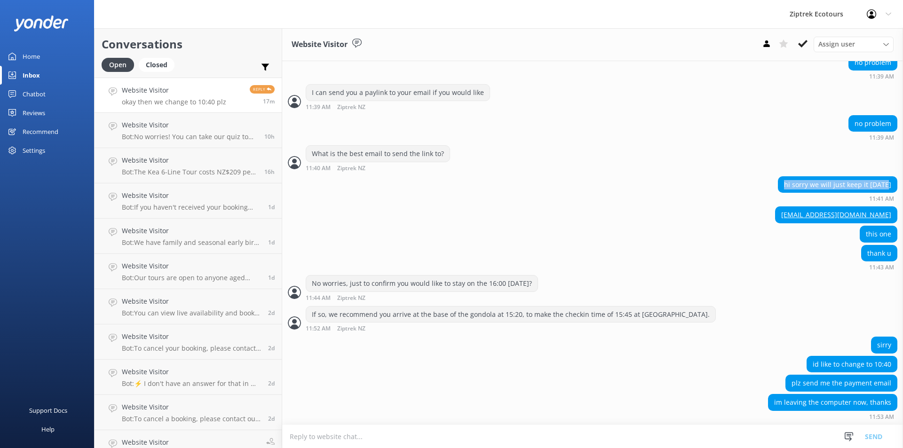
click at [891, 183] on div "hi sorry we will just keep it [DATE] 11:41 AM" at bounding box center [592, 189] width 621 height 26
drag, startPoint x: 838, startPoint y: 213, endPoint x: 889, endPoint y: 215, distance: 50.8
click at [889, 215] on div "[EMAIL_ADDRESS][DOMAIN_NAME]" at bounding box center [592, 216] width 621 height 19
drag, startPoint x: 854, startPoint y: 231, endPoint x: 891, endPoint y: 239, distance: 37.6
click at [891, 237] on div "this one" at bounding box center [592, 235] width 621 height 19
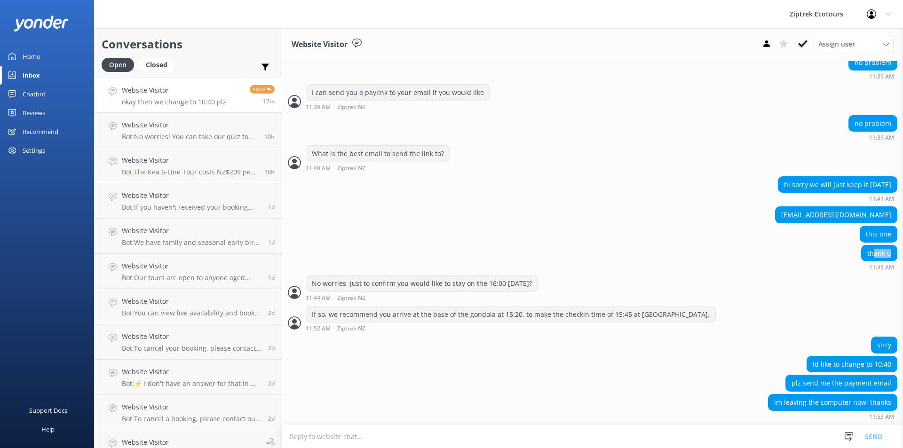
drag, startPoint x: 869, startPoint y: 252, endPoint x: 883, endPoint y: 254, distance: 14.7
click at [883, 254] on div "thank u" at bounding box center [879, 254] width 35 height 16
drag, startPoint x: 379, startPoint y: 286, endPoint x: 527, endPoint y: 283, distance: 148.2
click at [527, 283] on div "No worries, just to confirm you would like to stay on the 16:00 [DATE]?" at bounding box center [421, 284] width 231 height 16
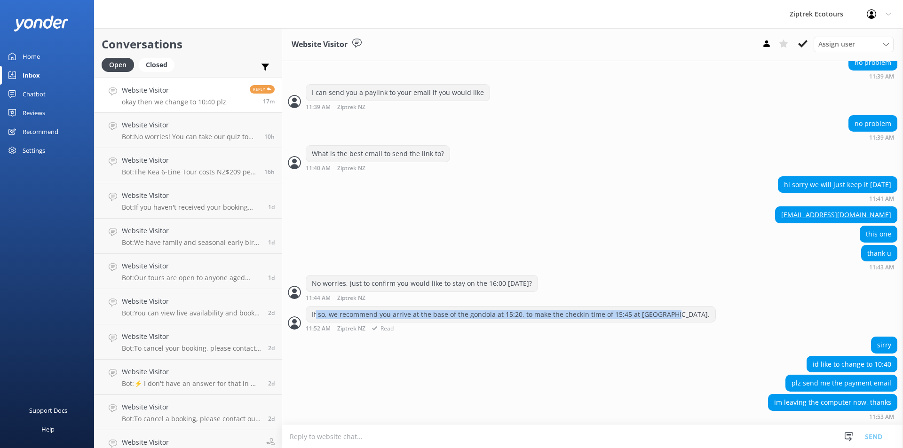
drag, startPoint x: 316, startPoint y: 311, endPoint x: 675, endPoint y: 311, distance: 358.9
click at [674, 311] on div "If so, we recommend you arrive at the base of the gondola at 15:20, to make the…" at bounding box center [510, 315] width 409 height 16
click at [675, 311] on div "If so, we recommend you arrive at the base of the gondola at 15:20, to make the…" at bounding box center [510, 315] width 409 height 16
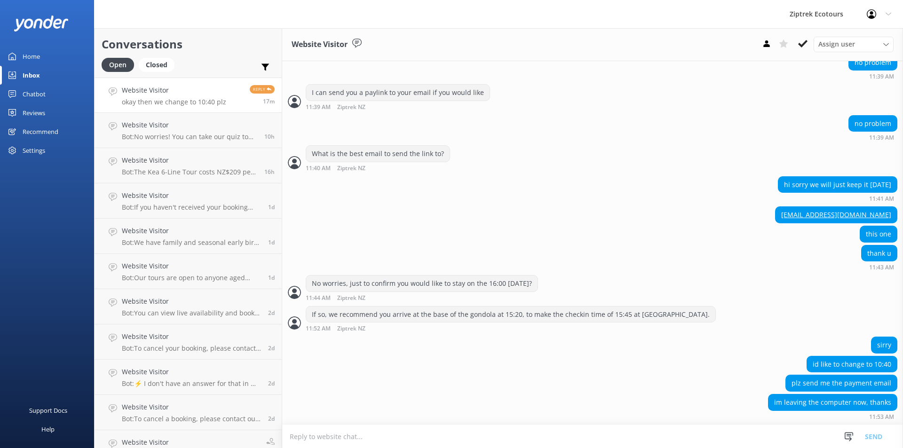
drag, startPoint x: 883, startPoint y: 338, endPoint x: 882, endPoint y: 349, distance: 11.0
drag, startPoint x: 821, startPoint y: 365, endPoint x: 869, endPoint y: 367, distance: 47.6
click at [869, 367] on div "id like to change to 10:40" at bounding box center [852, 365] width 90 height 16
drag, startPoint x: 803, startPoint y: 387, endPoint x: 863, endPoint y: 393, distance: 59.6
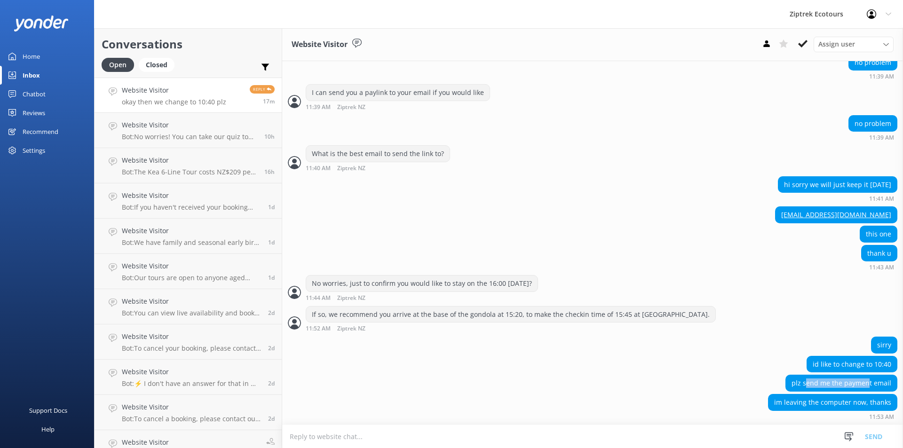
click at [863, 393] on div "plz send me the payment email" at bounding box center [842, 384] width 112 height 19
drag, startPoint x: 773, startPoint y: 402, endPoint x: 839, endPoint y: 408, distance: 66.1
click at [839, 408] on div "im leaving the computer now, thanks" at bounding box center [833, 403] width 128 height 16
